Goal: Task Accomplishment & Management: Use online tool/utility

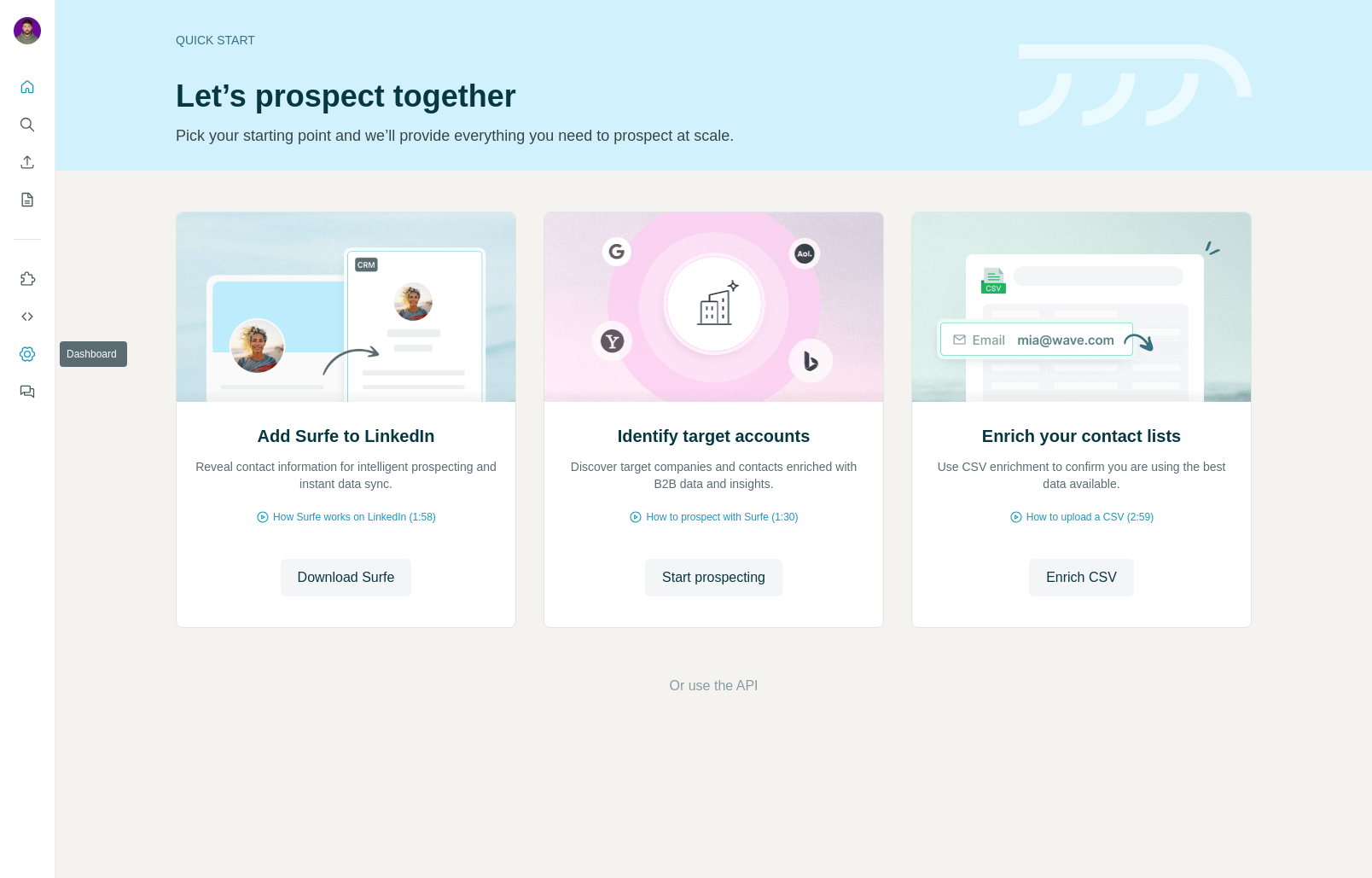
click at [27, 350] on icon "Dashboard" at bounding box center [27, 355] width 17 height 17
